Goal: Task Accomplishment & Management: Manage account settings

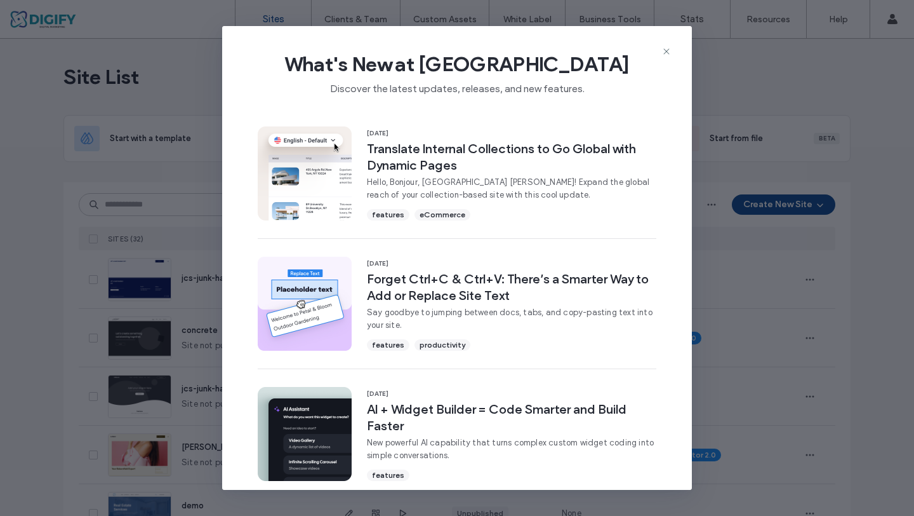
scroll to position [272, 0]
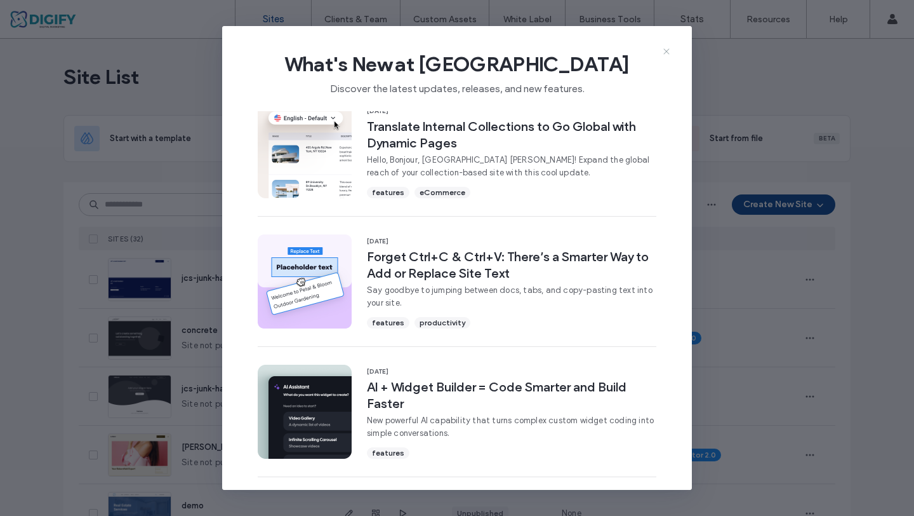
click at [662, 53] on icon at bounding box center [667, 51] width 10 height 10
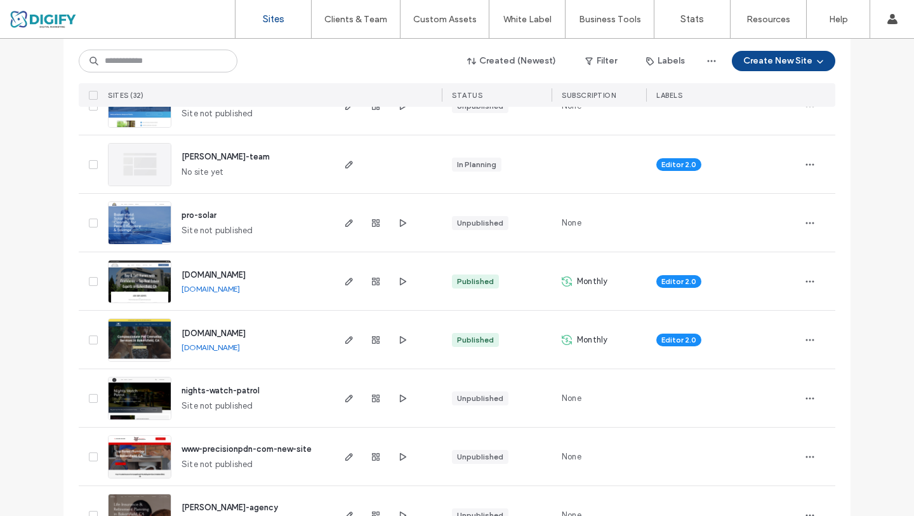
scroll to position [409, 0]
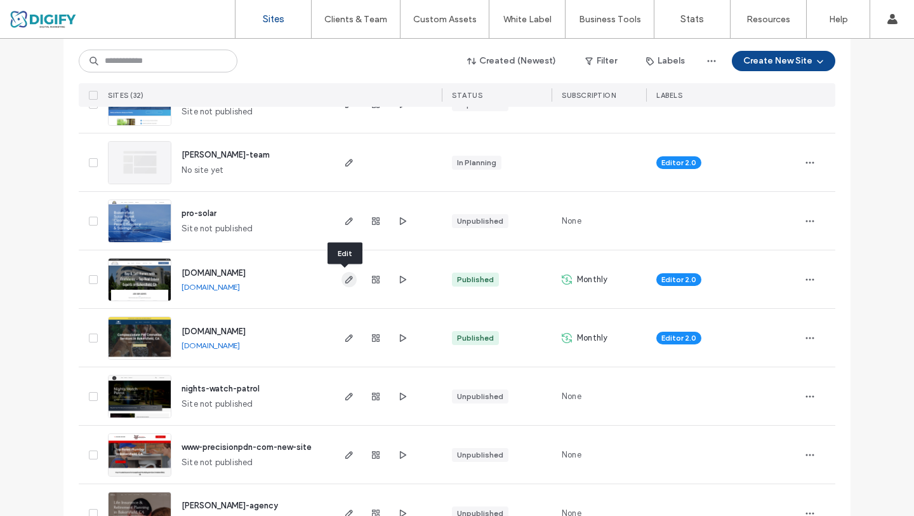
click at [345, 283] on icon "button" at bounding box center [349, 279] width 10 height 10
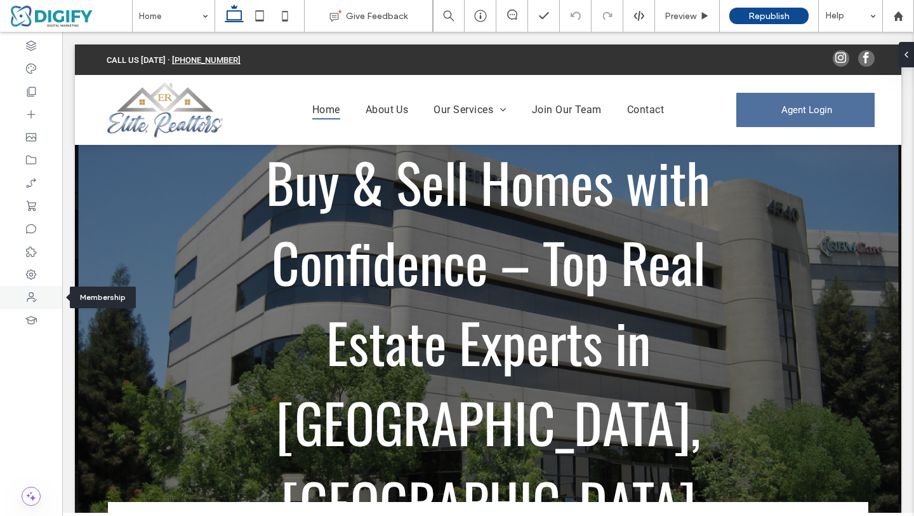
click at [32, 298] on icon at bounding box center [31, 297] width 13 height 13
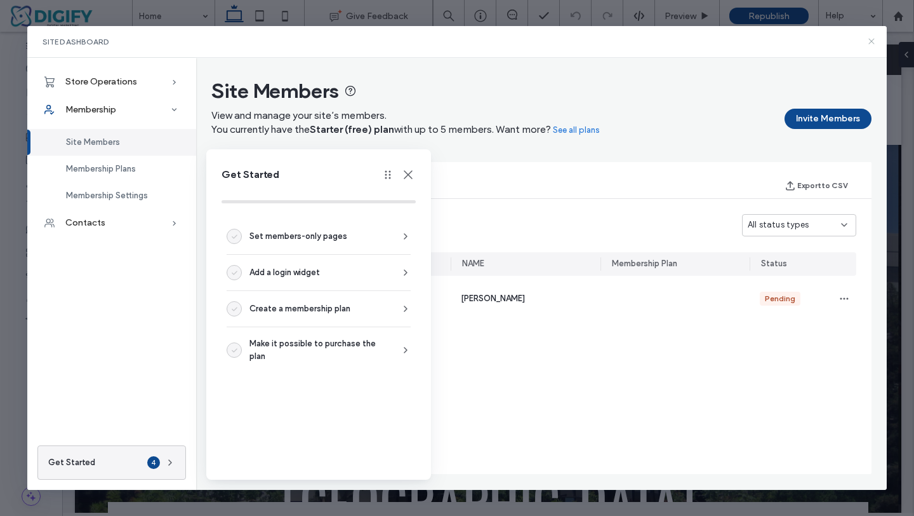
click at [871, 39] on icon at bounding box center [872, 41] width 10 height 10
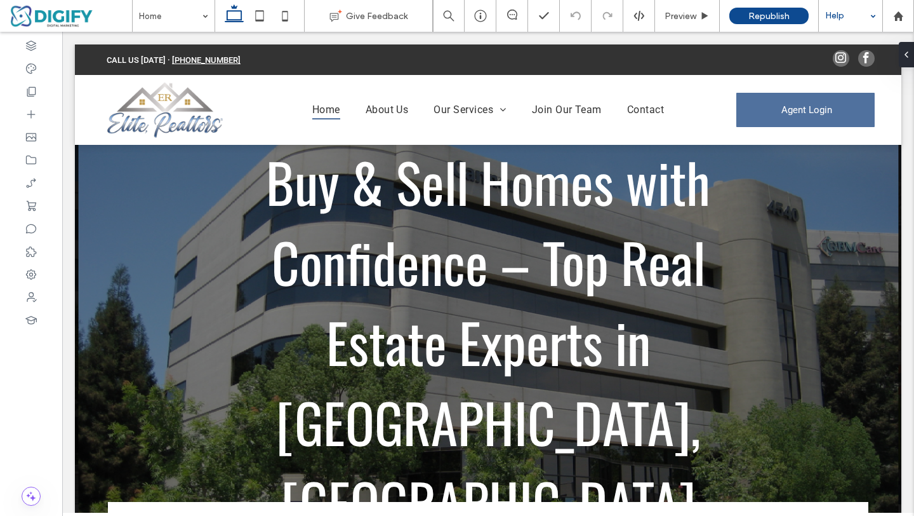
click at [875, 16] on div "Help" at bounding box center [850, 16] width 63 height 32
click at [483, 20] on icon at bounding box center [480, 16] width 13 height 13
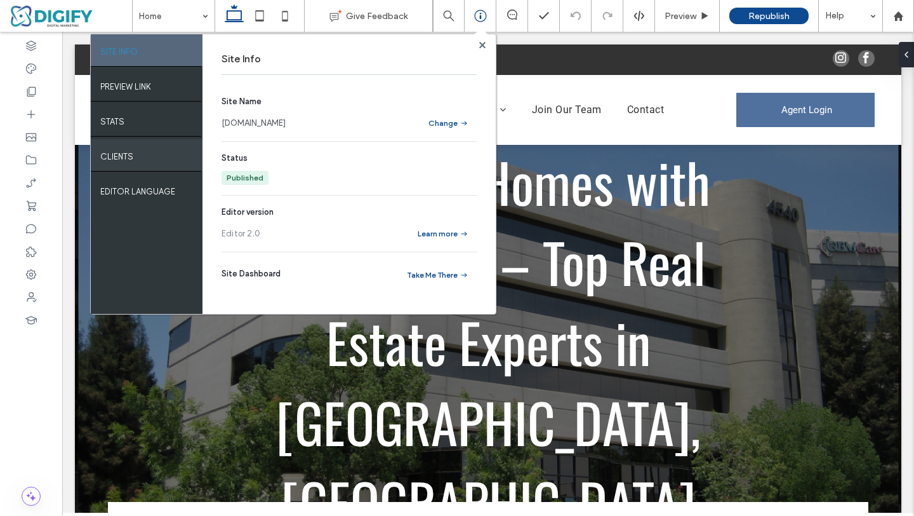
click at [137, 157] on div "Clients" at bounding box center [147, 155] width 112 height 32
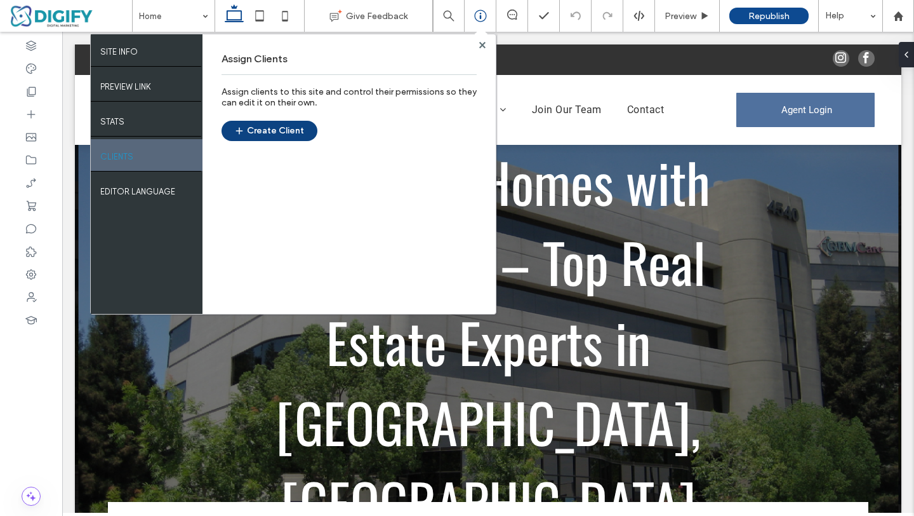
click at [272, 128] on button "Create Client" at bounding box center [270, 131] width 96 height 20
click at [479, 45] on icon at bounding box center [482, 45] width 6 height 6
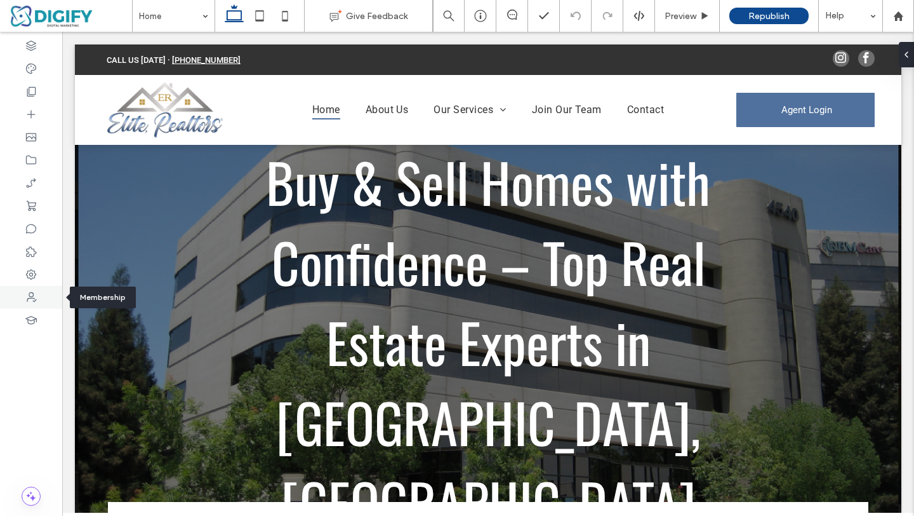
click at [30, 295] on icon at bounding box center [31, 297] width 13 height 13
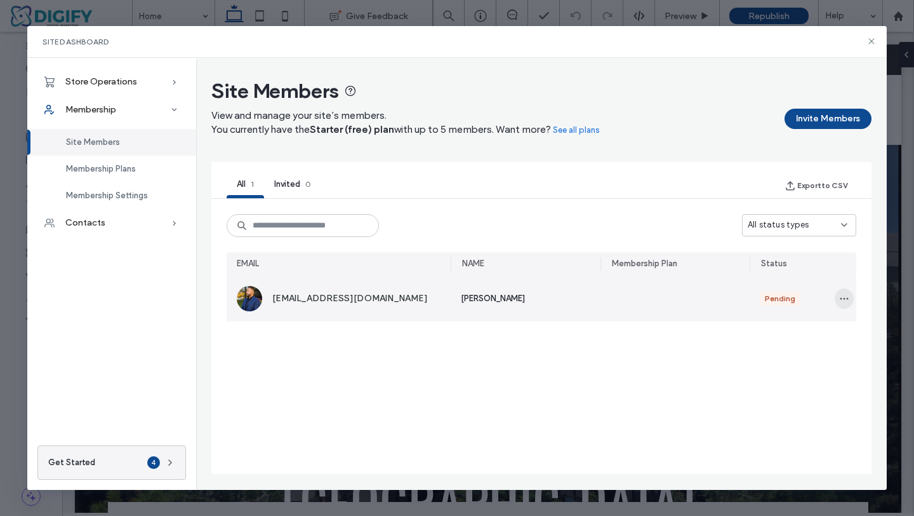
click at [839, 298] on icon "button" at bounding box center [844, 298] width 10 height 10
click at [781, 329] on span "Approve Member" at bounding box center [794, 329] width 75 height 13
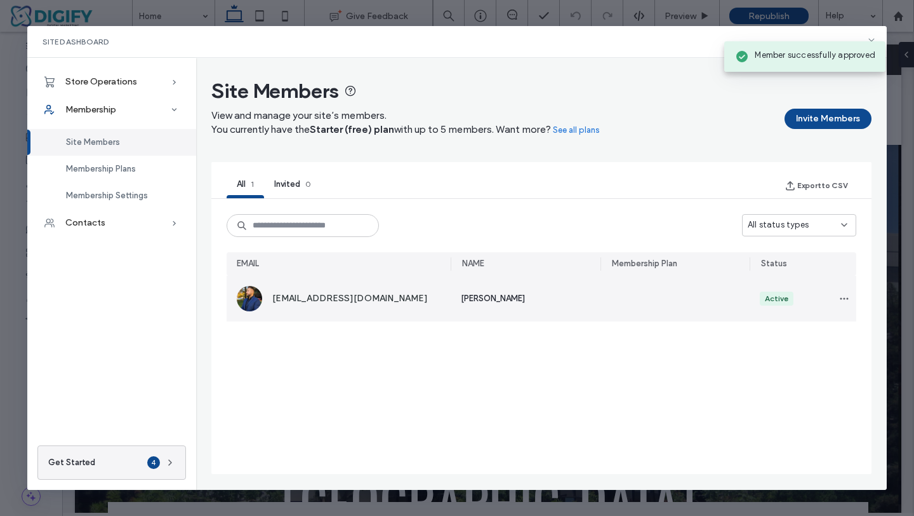
click at [408, 298] on div "AM [EMAIL_ADDRESS][DOMAIN_NAME]" at bounding box center [344, 299] width 214 height 46
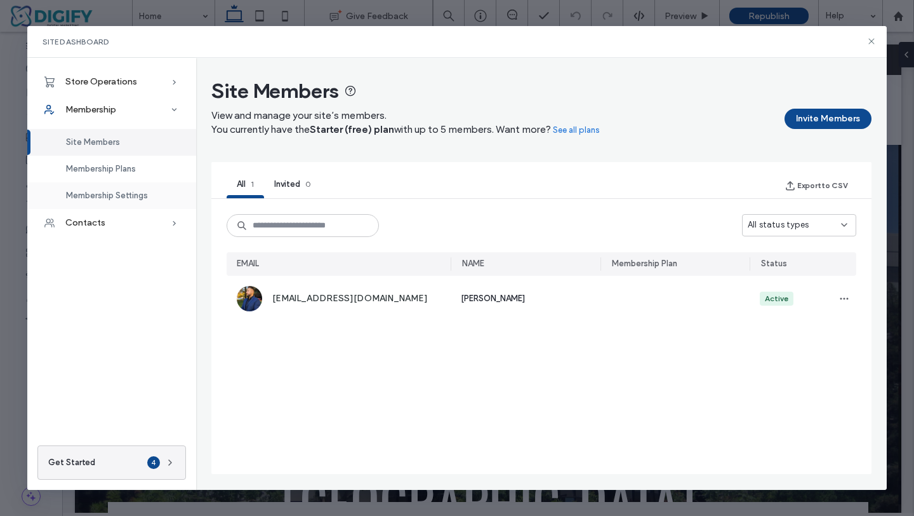
click at [113, 192] on span "Membership Settings" at bounding box center [107, 195] width 82 height 10
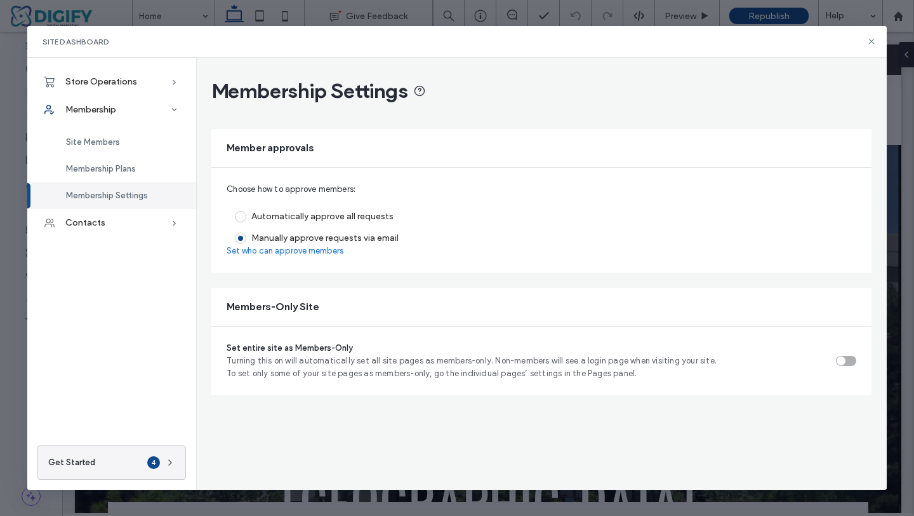
click at [321, 251] on link "Set who can approve members" at bounding box center [285, 250] width 117 height 13
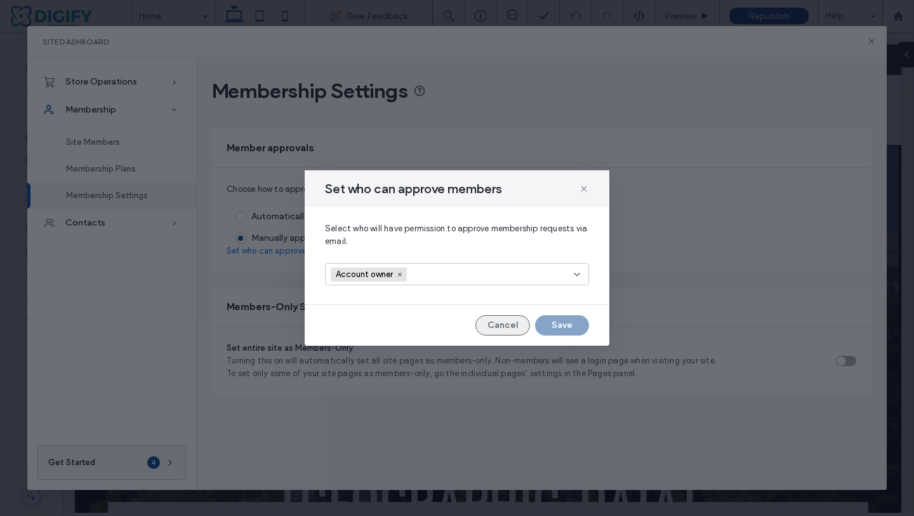
click at [494, 328] on button "Cancel" at bounding box center [503, 325] width 55 height 20
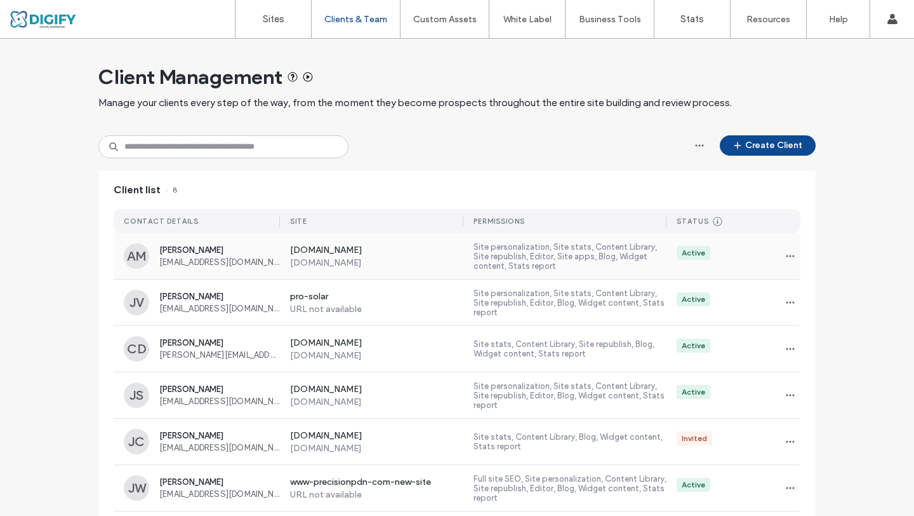
click at [440, 258] on label "[DOMAIN_NAME]" at bounding box center [377, 262] width 174 height 11
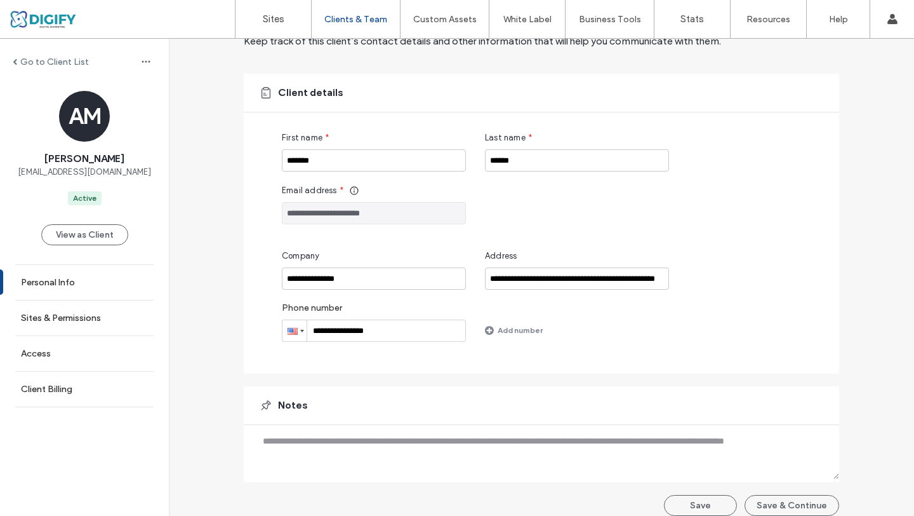
scroll to position [76, 0]
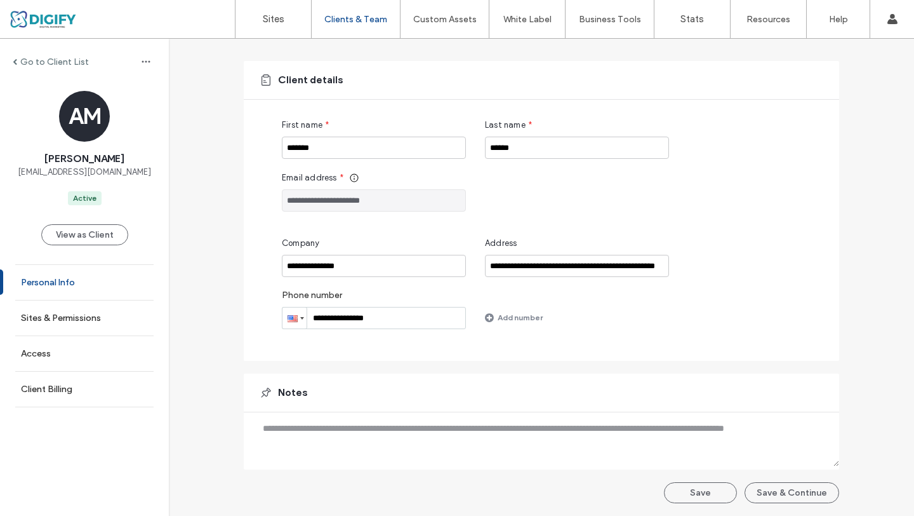
click at [62, 284] on label "Personal Info" at bounding box center [48, 282] width 54 height 11
click at [53, 317] on label "Sites & Permissions" at bounding box center [61, 317] width 80 height 11
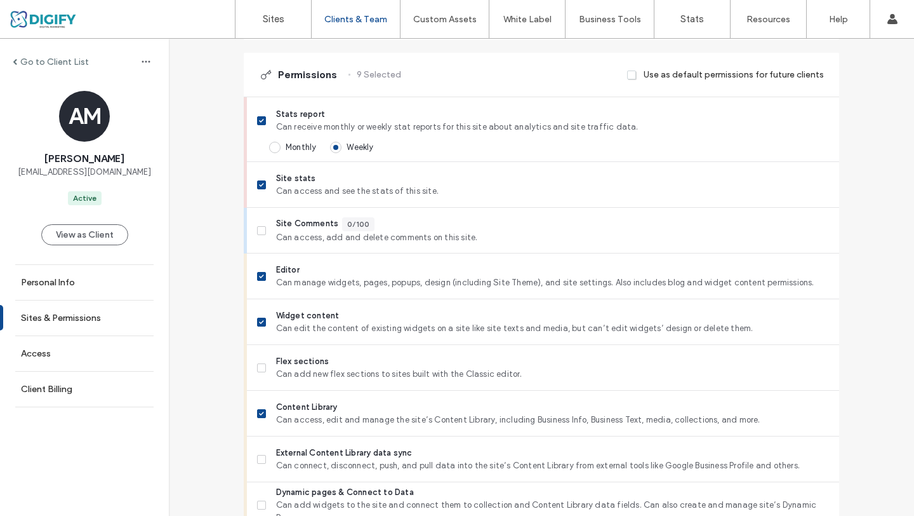
scroll to position [364, 0]
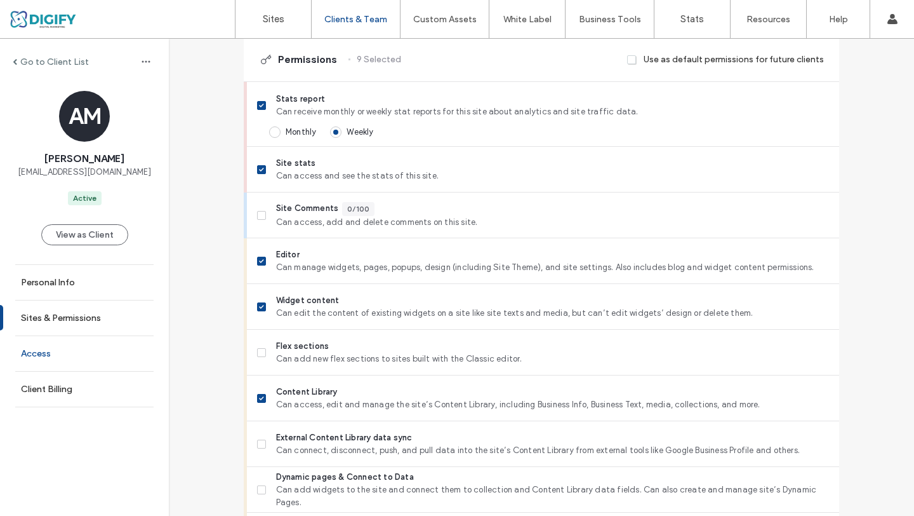
click at [48, 354] on label "Access" at bounding box center [36, 353] width 30 height 11
